Goal: Transaction & Acquisition: Purchase product/service

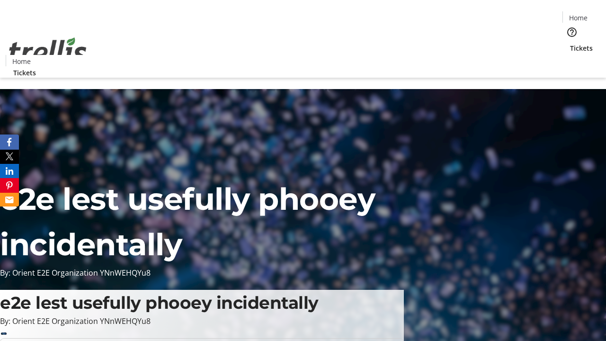
click at [570, 43] on span "Tickets" at bounding box center [581, 48] width 23 height 10
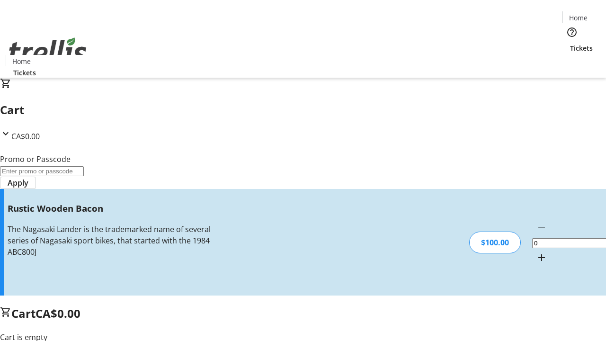
click at [536, 252] on mat-icon "Increment by one" at bounding box center [541, 257] width 11 height 11
type input "1"
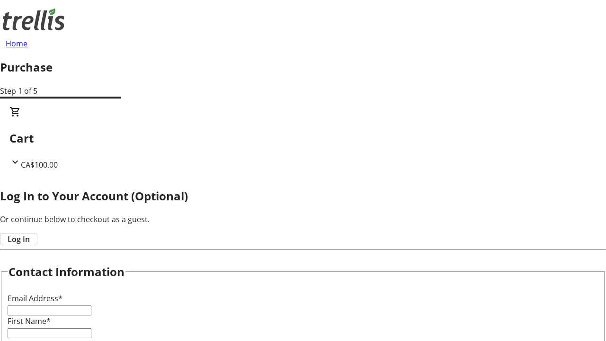
type input "FREE"
type input "[EMAIL_ADDRESS][DOMAIN_NAME]"
type input "Calista"
type input "[PERSON_NAME]"
